Goal: Task Accomplishment & Management: Manage account settings

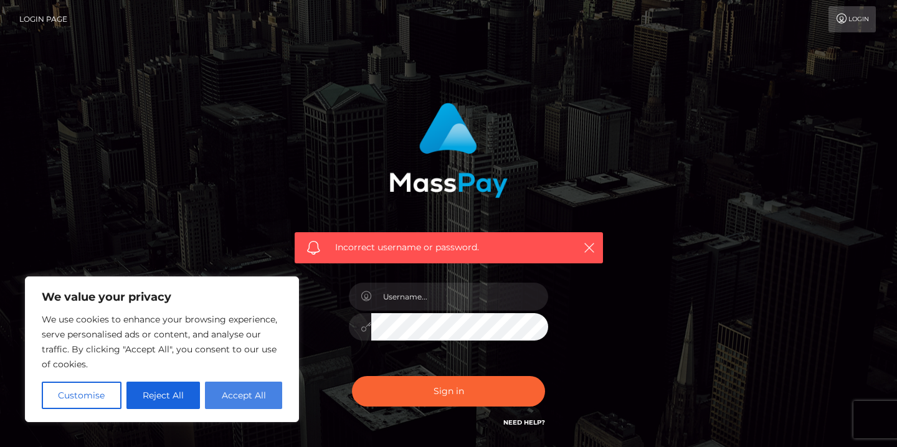
click at [260, 402] on button "Accept All" at bounding box center [243, 395] width 77 height 27
checkbox input "true"
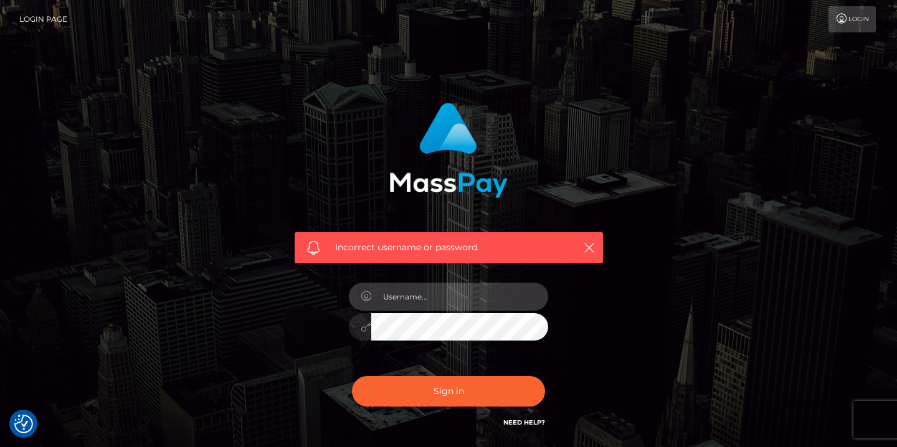
click at [411, 299] on input "text" at bounding box center [459, 297] width 177 height 28
type input "stillagoddess@hotmail.com"
click at [359, 325] on div at bounding box center [360, 327] width 22 height 28
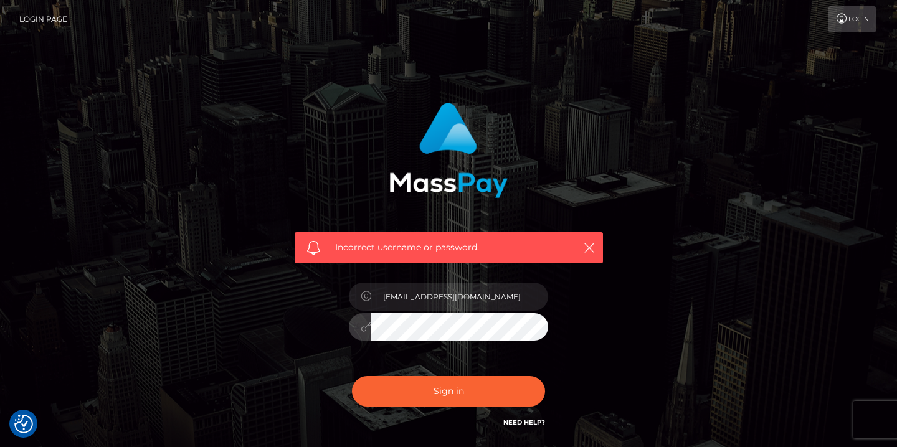
click at [313, 318] on div "Incorrect username or password. stillagoddess@hotmail.com" at bounding box center [448, 266] width 327 height 346
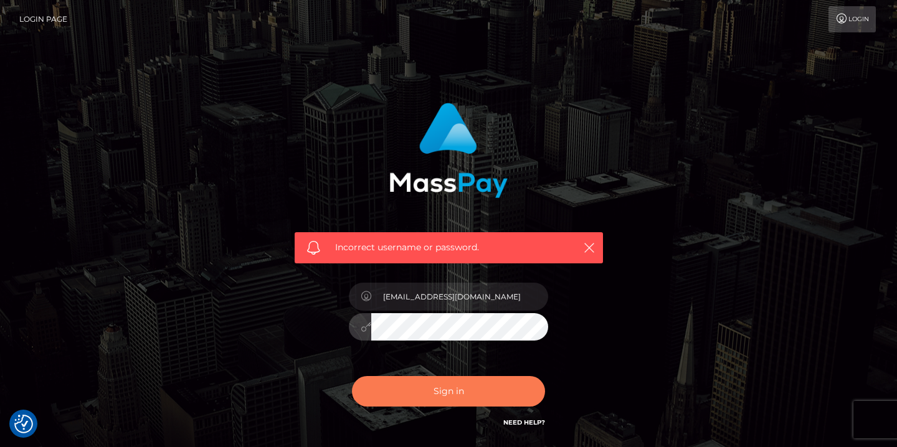
click at [448, 390] on button "Sign in" at bounding box center [448, 391] width 193 height 31
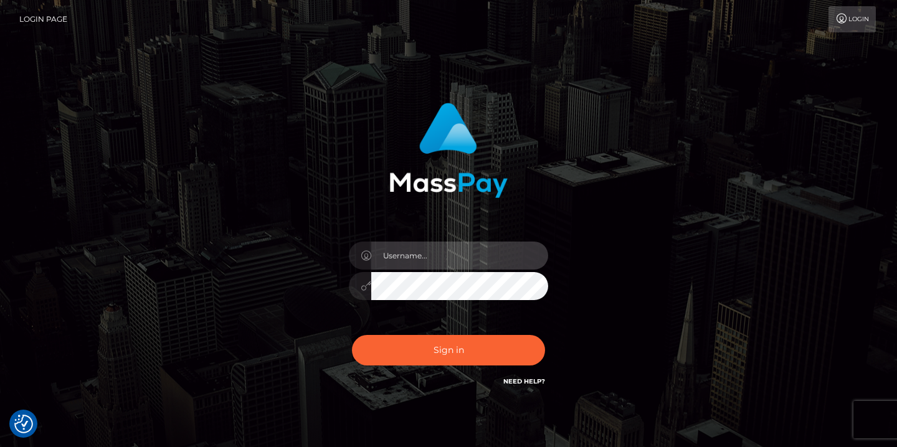
click at [422, 248] on input "text" at bounding box center [459, 256] width 177 height 28
type input "stillagoddess@hotmail.com"
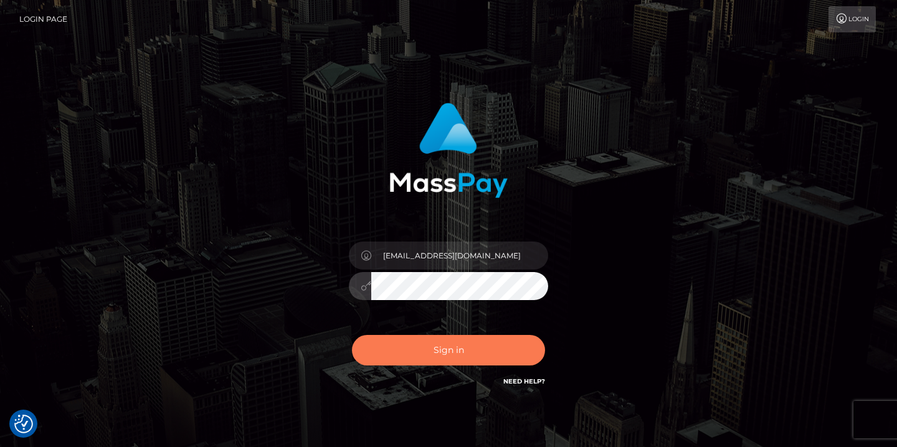
click at [469, 344] on button "Sign in" at bounding box center [448, 350] width 193 height 31
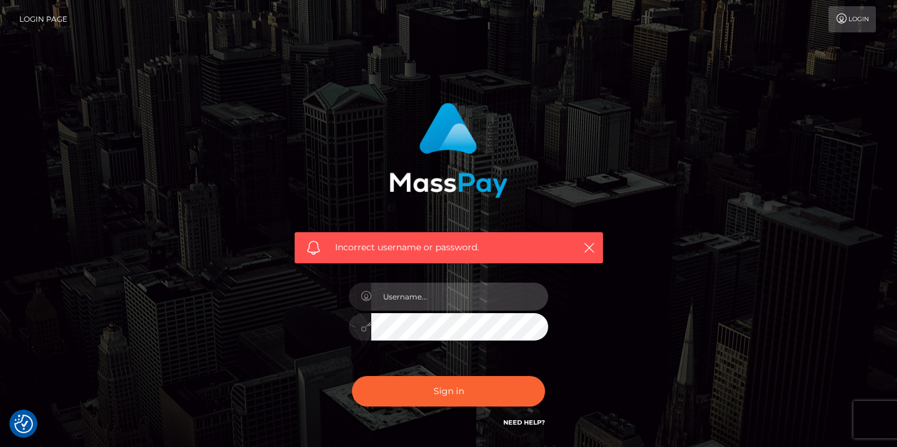
click at [448, 299] on input "text" at bounding box center [459, 297] width 177 height 28
type input "still"
